Goal: Information Seeking & Learning: Learn about a topic

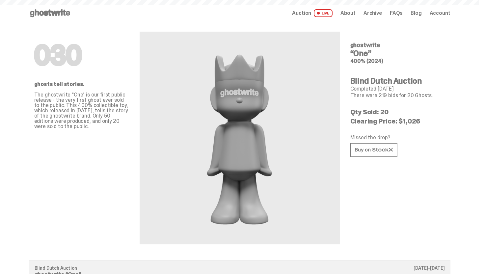
click at [65, 13] on icon at bounding box center [50, 13] width 42 height 11
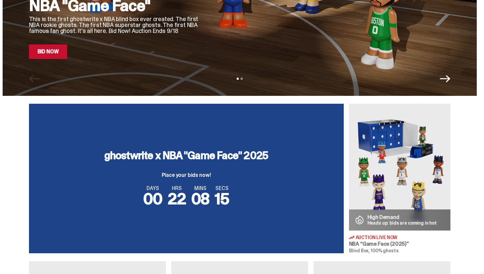
scroll to position [101, 0]
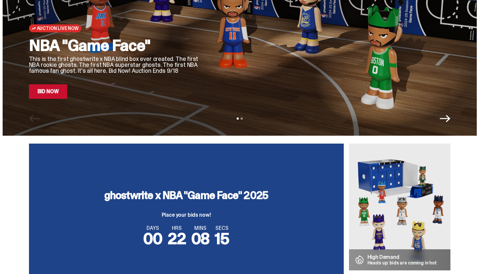
click at [45, 95] on link "Bid Now" at bounding box center [48, 91] width 39 height 14
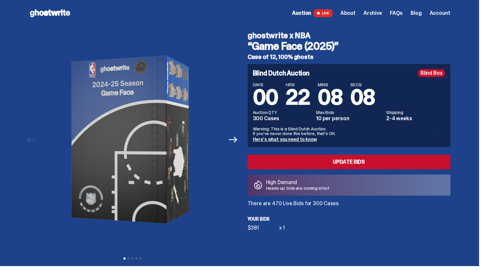
click at [58, 13] on use at bounding box center [50, 13] width 40 height 8
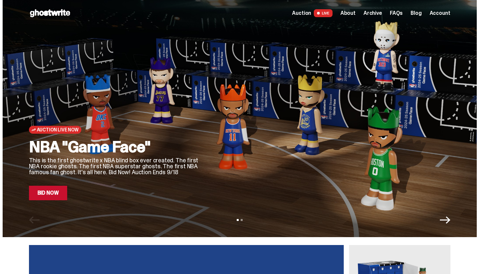
click at [376, 14] on span "Archive" at bounding box center [372, 13] width 18 height 5
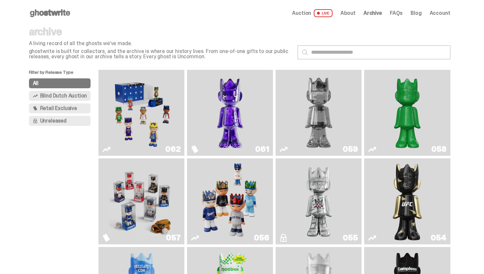
click at [404, 126] on img "Schrödinger's ghost: Sunday Green" at bounding box center [407, 112] width 65 height 81
